Goal: Task Accomplishment & Management: Complete application form

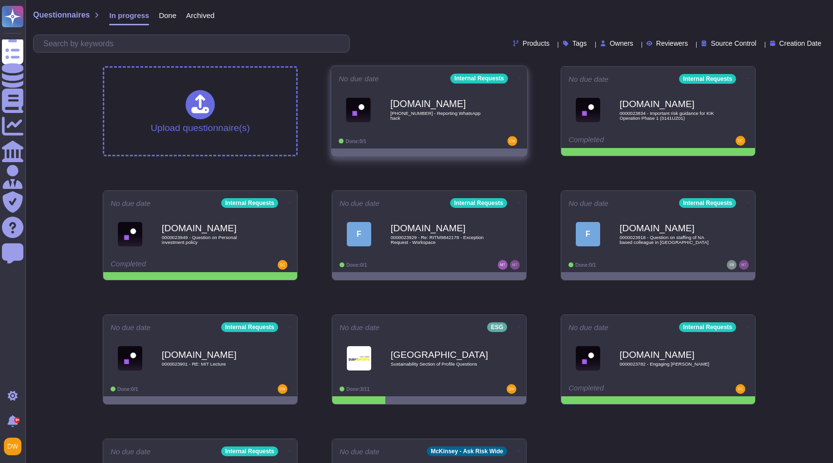
click at [446, 137] on div "Done: 0/1" at bounding box center [399, 141] width 121 height 10
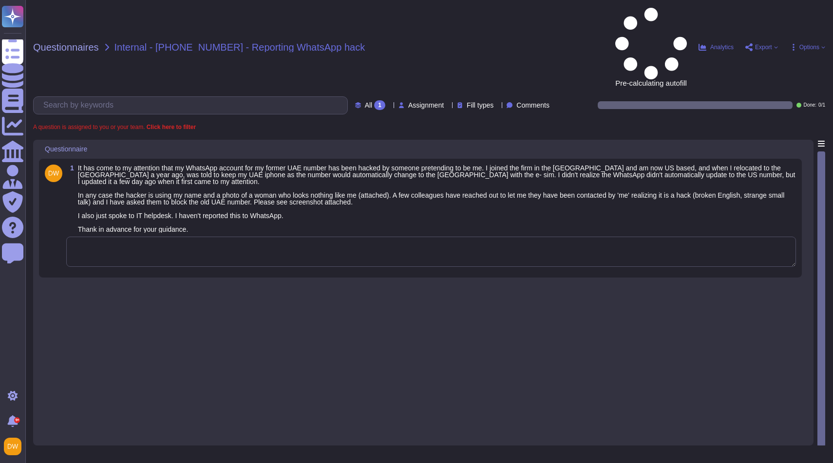
click at [209, 237] on textarea at bounding box center [431, 252] width 730 height 30
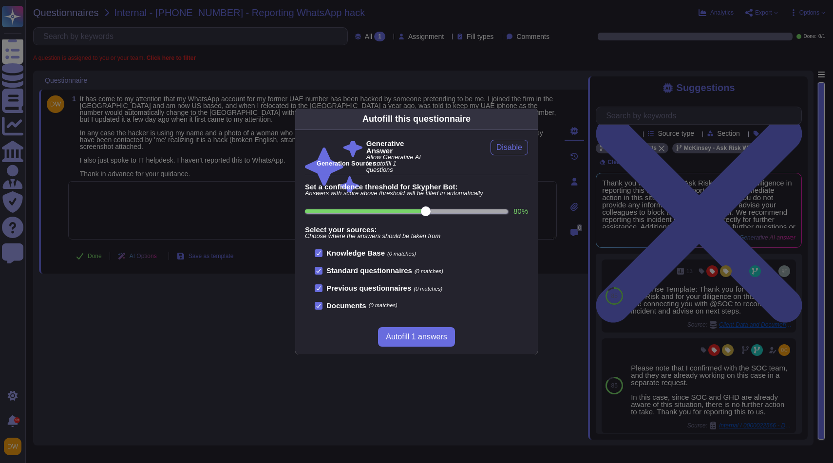
click at [582, 173] on div "Autofill this questionnaire Generative Answer Allow Generative AI to autofill 1…" at bounding box center [416, 231] width 833 height 463
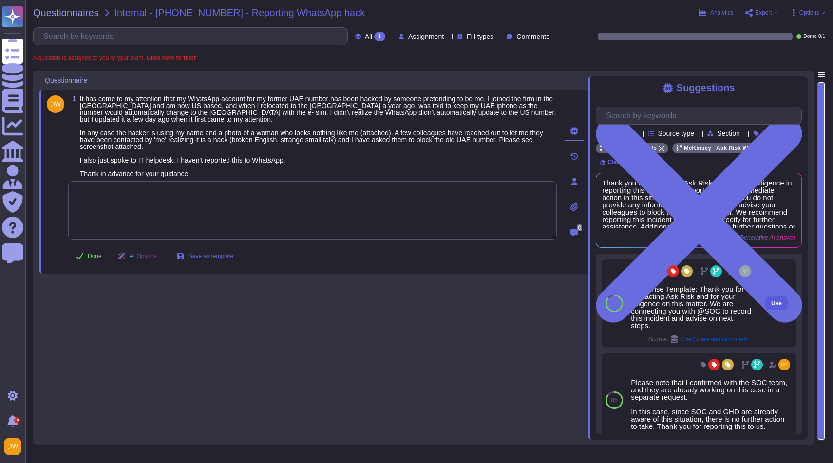
click at [774, 307] on span "Use" at bounding box center [777, 304] width 11 height 6
type textarea "Response Template: Thank you for contacting Ask Risk and for your diligence on …"
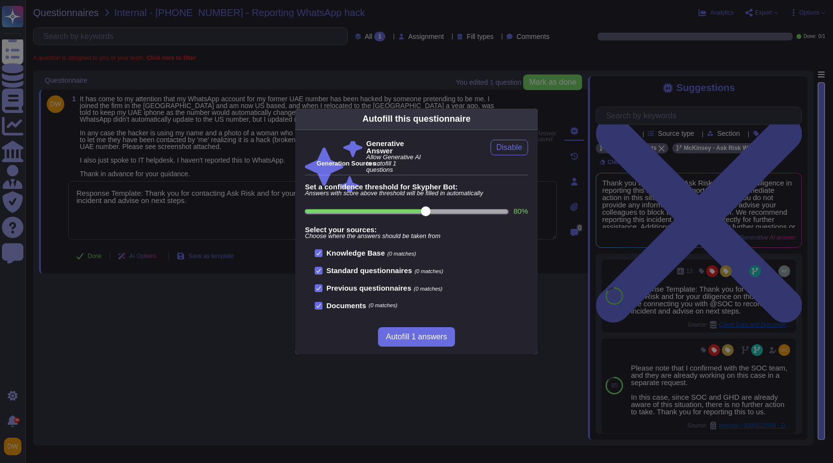
click at [103, 247] on div "Autofill this questionnaire Generative Answer Allow Generative AI to autofill 1…" at bounding box center [416, 231] width 833 height 463
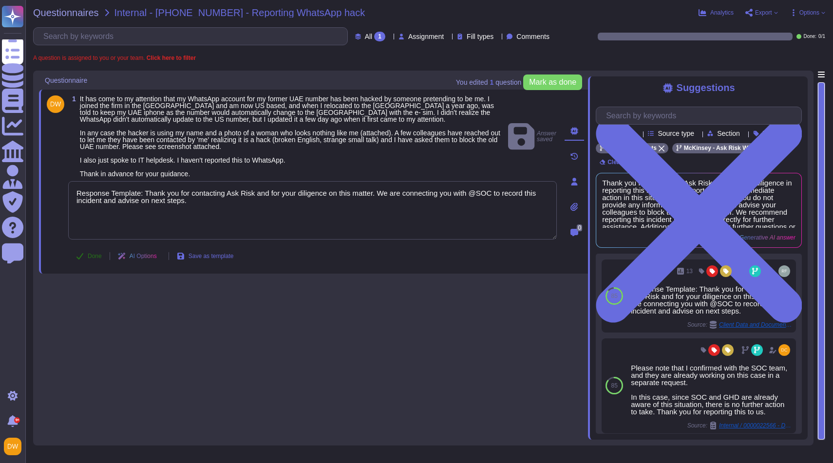
click at [96, 255] on span "Done" at bounding box center [95, 256] width 14 height 6
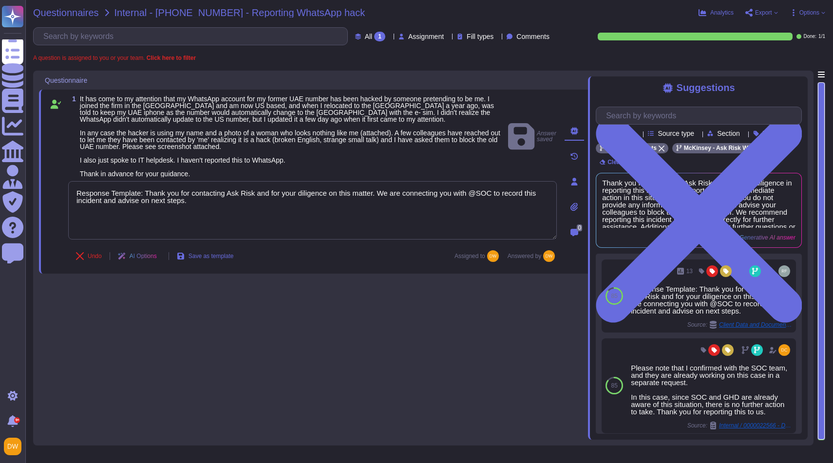
click at [88, 15] on span "Questionnaires" at bounding box center [66, 13] width 66 height 10
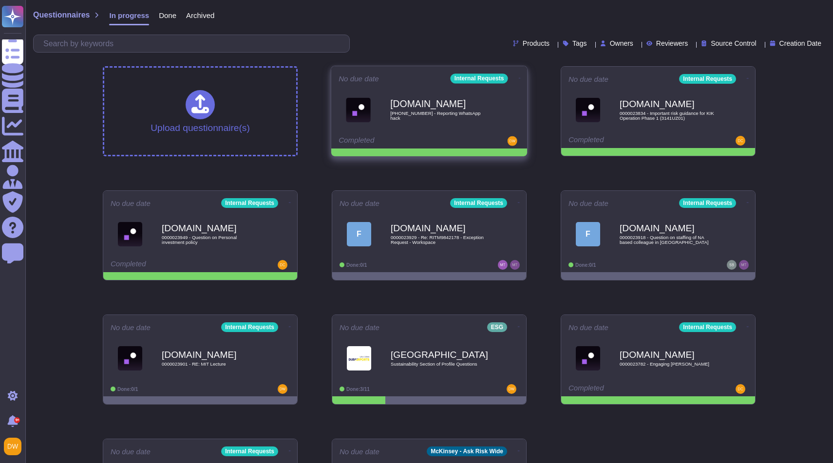
click at [519, 77] on icon at bounding box center [520, 78] width 2 height 2
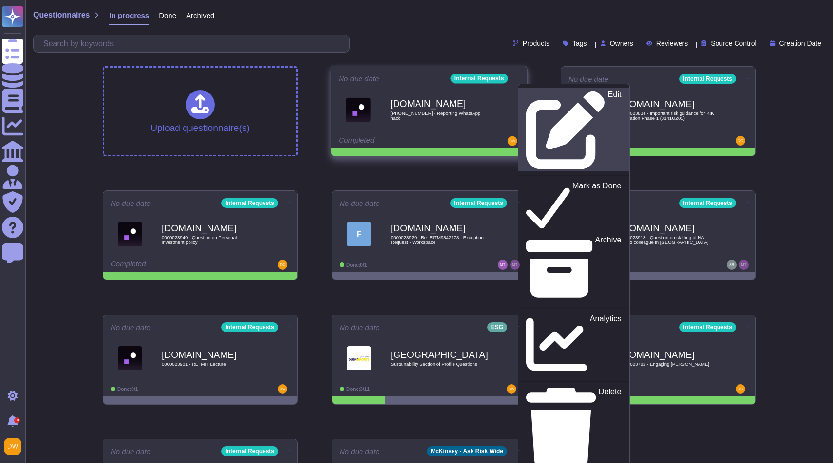
click at [528, 92] on div "Edit" at bounding box center [573, 129] width 95 height 79
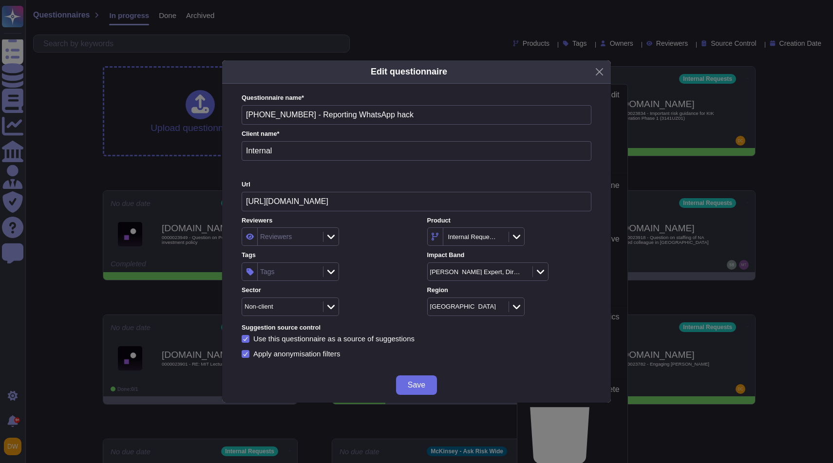
click at [300, 269] on div "Tags" at bounding box center [289, 272] width 63 height 18
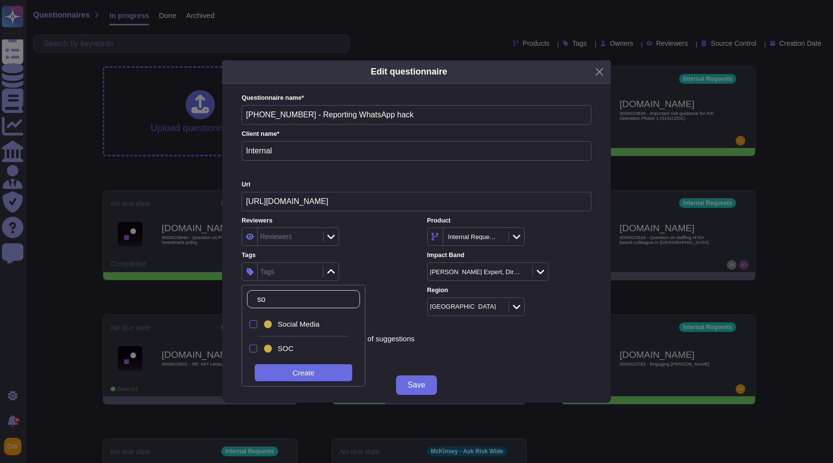
type input "soc"
click at [284, 350] on span "SOC" at bounding box center [286, 349] width 16 height 9
click at [371, 269] on div "SOC" at bounding box center [324, 272] width 164 height 19
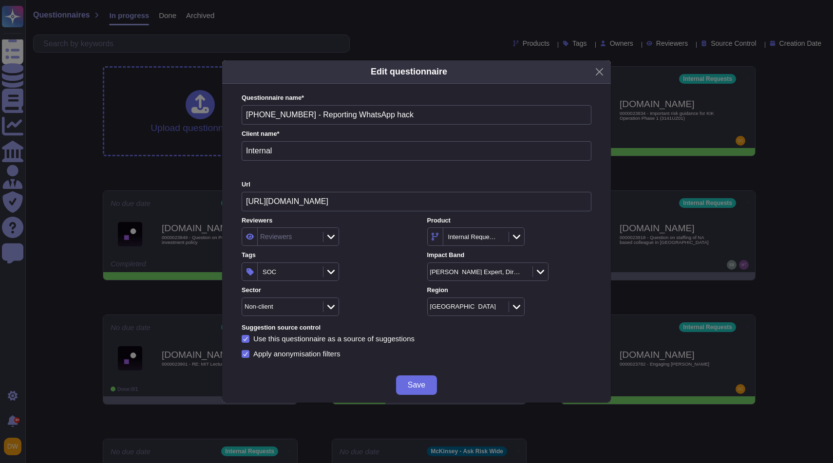
click at [411, 387] on span "Save" at bounding box center [417, 386] width 18 height 8
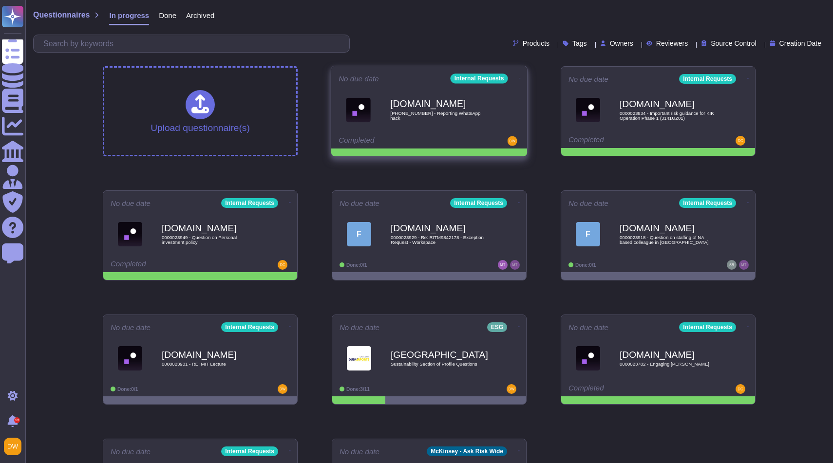
click at [519, 77] on icon at bounding box center [520, 78] width 2 height 2
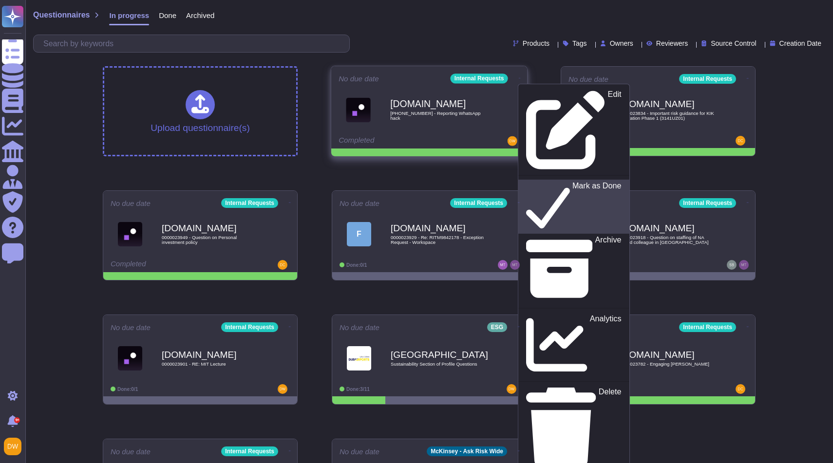
click at [573, 182] on p "Mark as Done" at bounding box center [597, 207] width 49 height 50
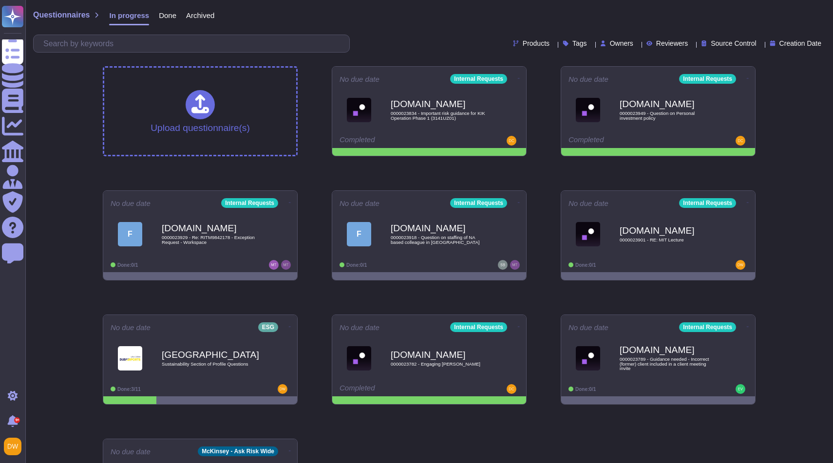
click at [166, 16] on span "Done" at bounding box center [168, 15] width 18 height 7
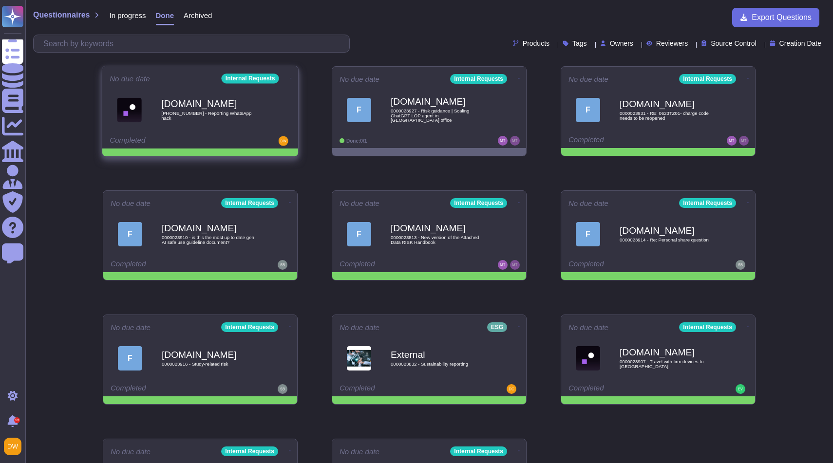
click at [197, 112] on div "[DOMAIN_NAME] [PHONE_NUMBER] - Reporting WhatsApp hack" at bounding box center [210, 109] width 98 height 39
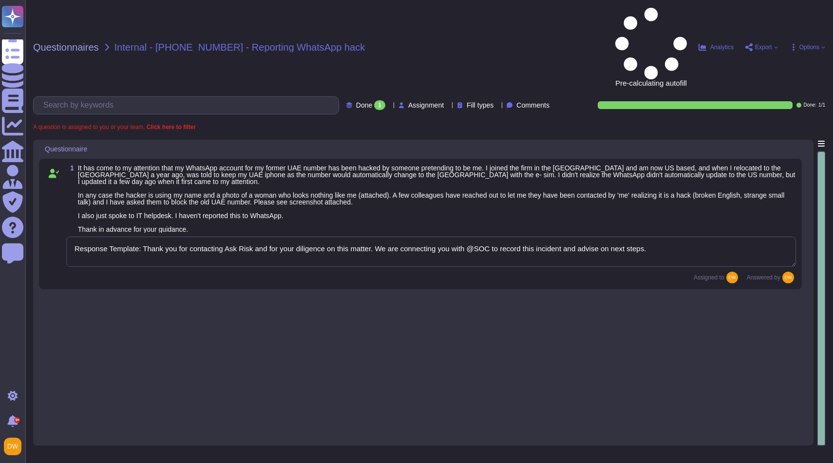
type textarea "Response Template: Thank you for contacting Ask Risk and for your diligence on …"
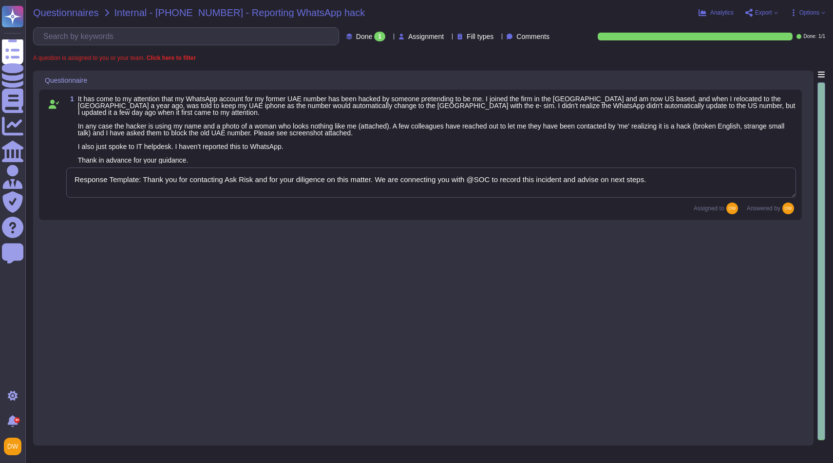
click at [71, 12] on span "Questionnaires" at bounding box center [66, 13] width 66 height 10
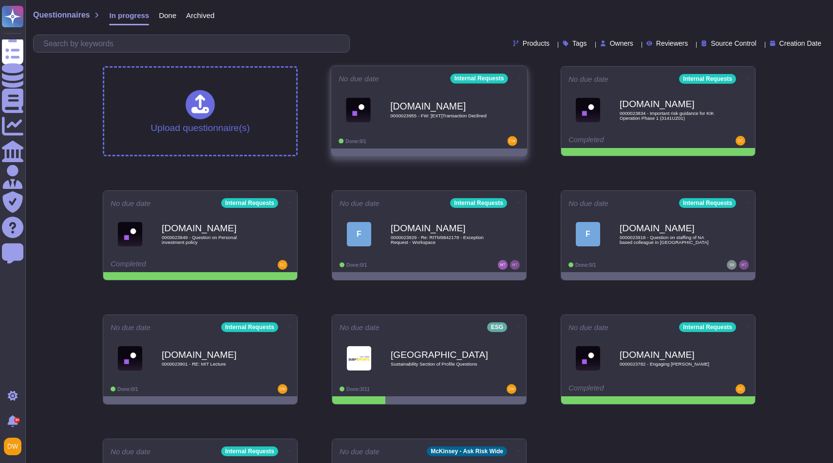
click at [416, 97] on div "[DOMAIN_NAME] 0000023955 - FW: [EXT]Transaction Declined" at bounding box center [439, 109] width 98 height 39
click at [400, 137] on div "Done: 0/1" at bounding box center [399, 141] width 121 height 10
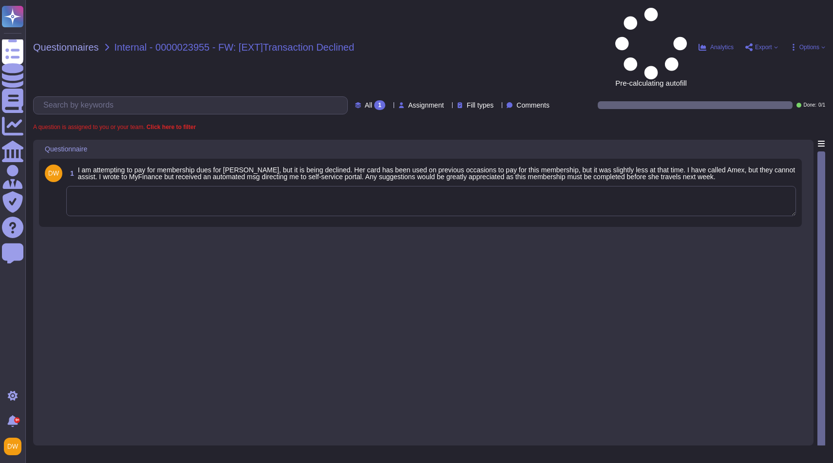
click at [275, 186] on textarea at bounding box center [431, 201] width 730 height 30
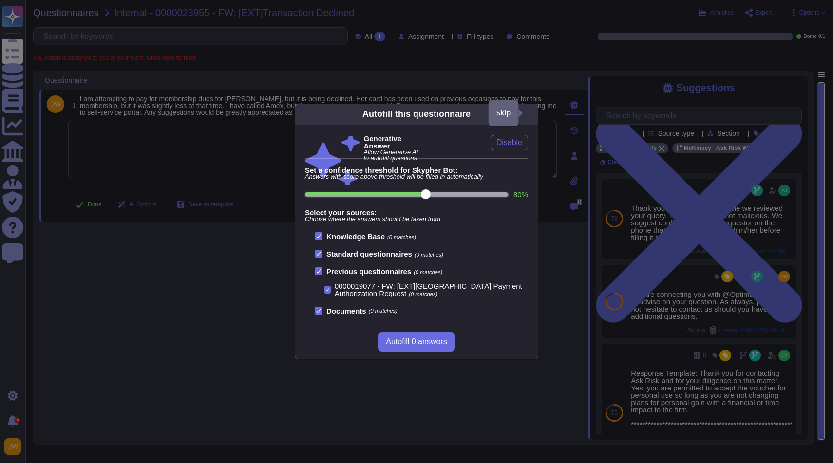
click at [532, 114] on icon at bounding box center [532, 114] width 0 height 0
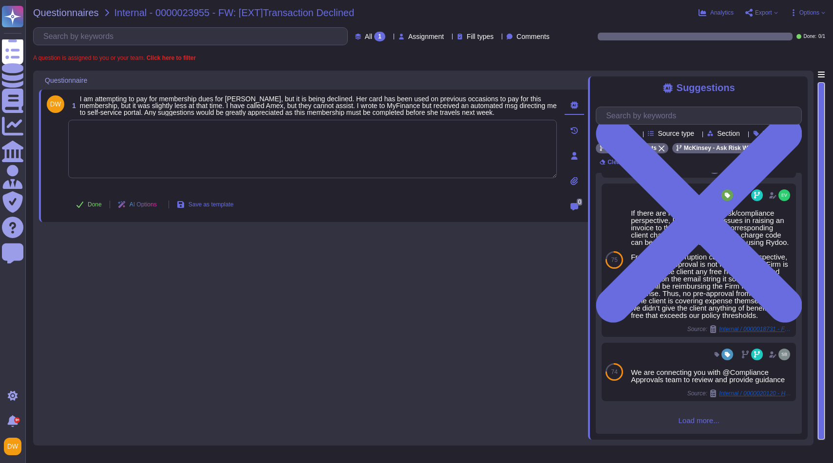
scroll to position [336, 0]
click at [391, 164] on textarea at bounding box center [312, 149] width 489 height 58
